Goal: Information Seeking & Learning: Learn about a topic

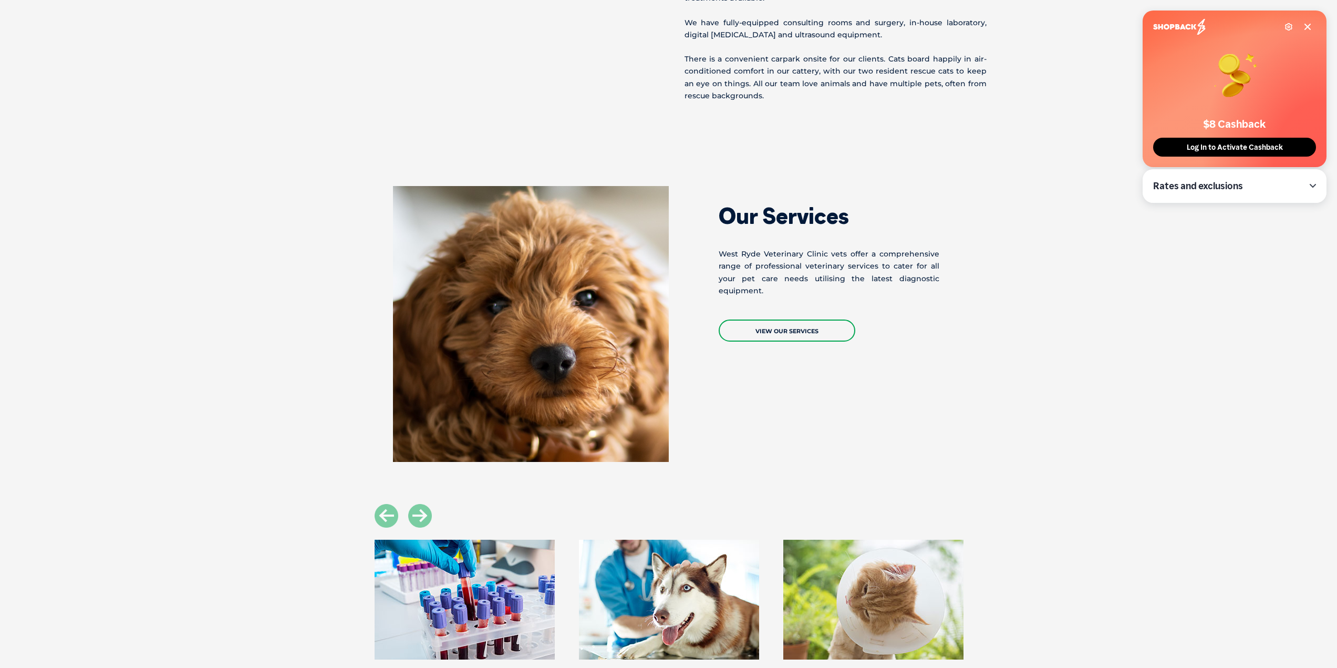
scroll to position [946, 0]
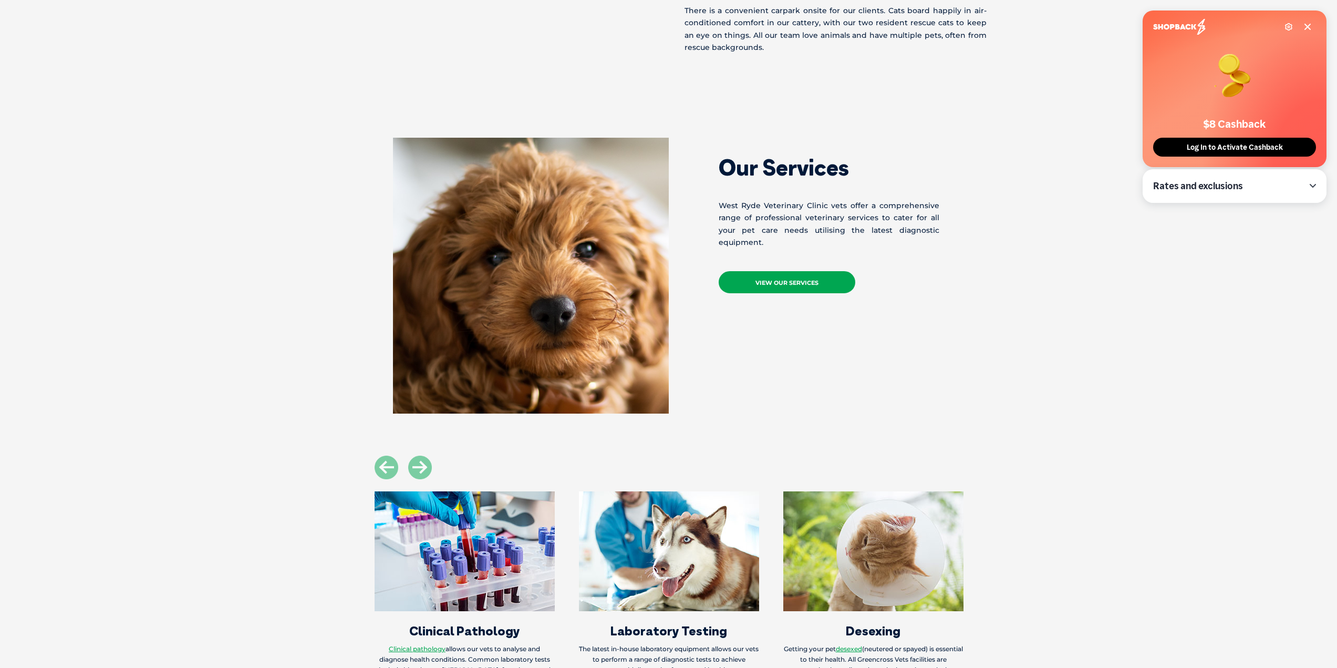
click at [823, 290] on link "View Our Services" at bounding box center [787, 282] width 137 height 22
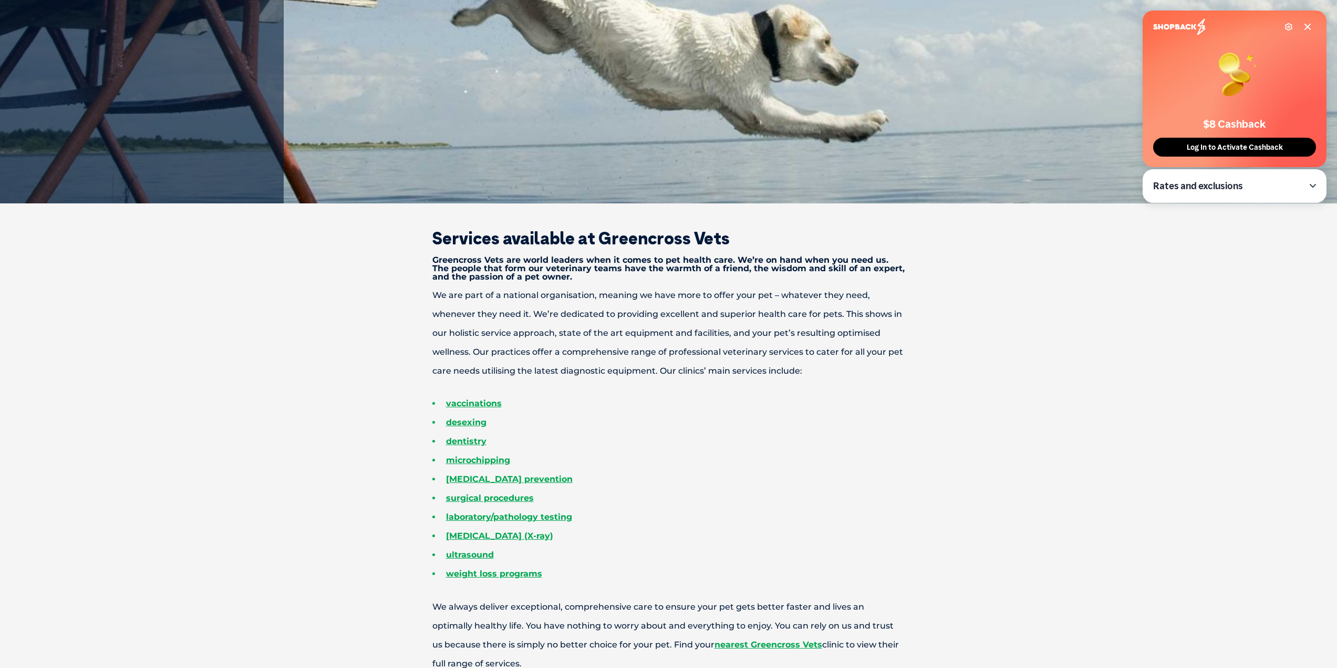
scroll to position [368, 0]
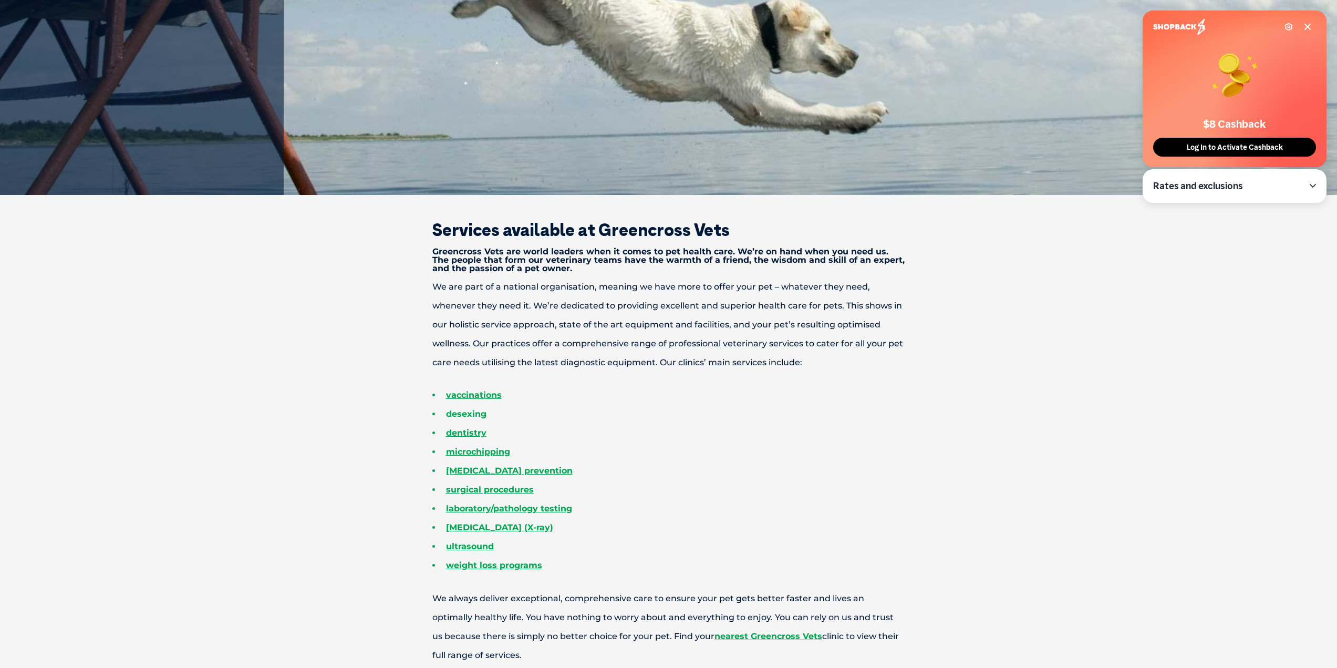
click at [466, 411] on link "desexing" at bounding box center [466, 414] width 40 height 10
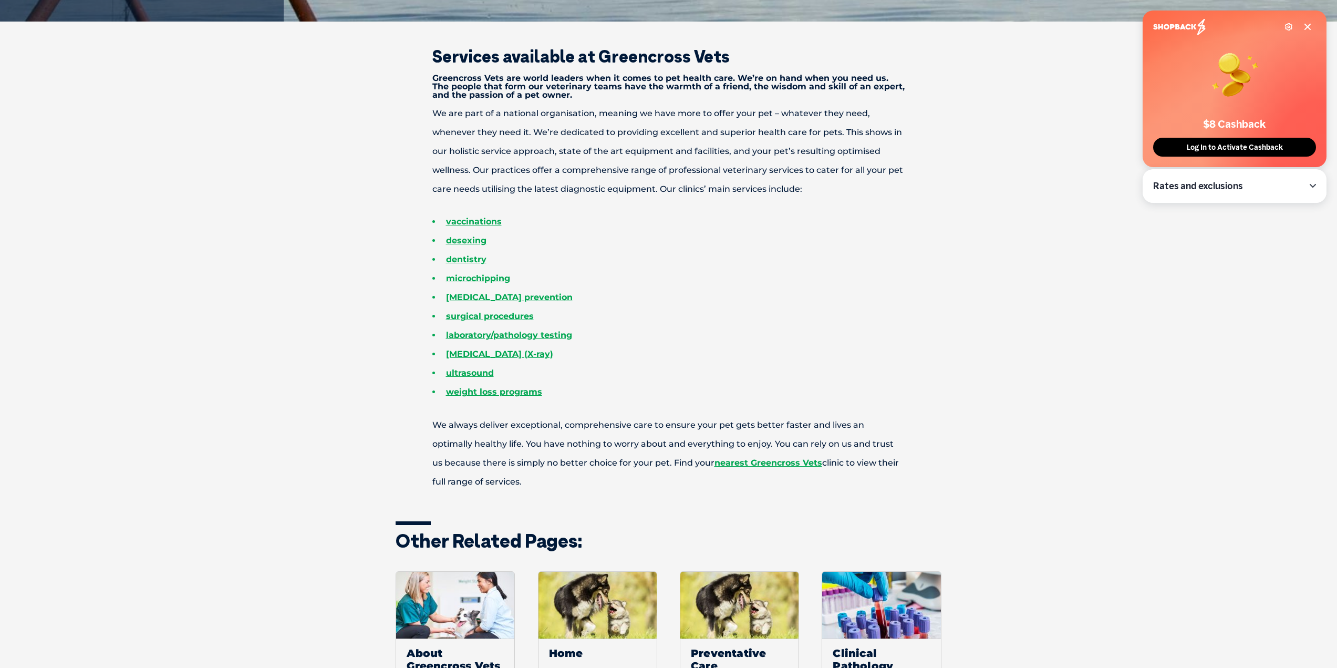
scroll to position [473, 0]
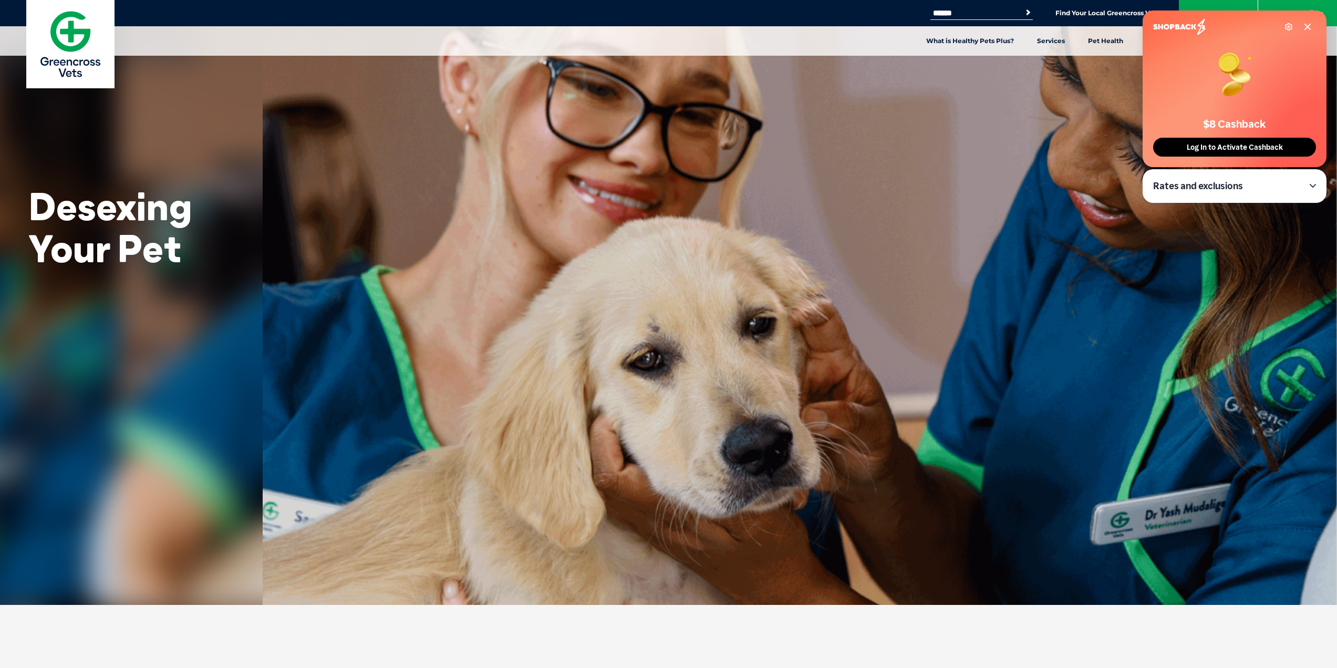
click at [1303, 30] on icon at bounding box center [1307, 27] width 8 height 8
